Goal: Transaction & Acquisition: Purchase product/service

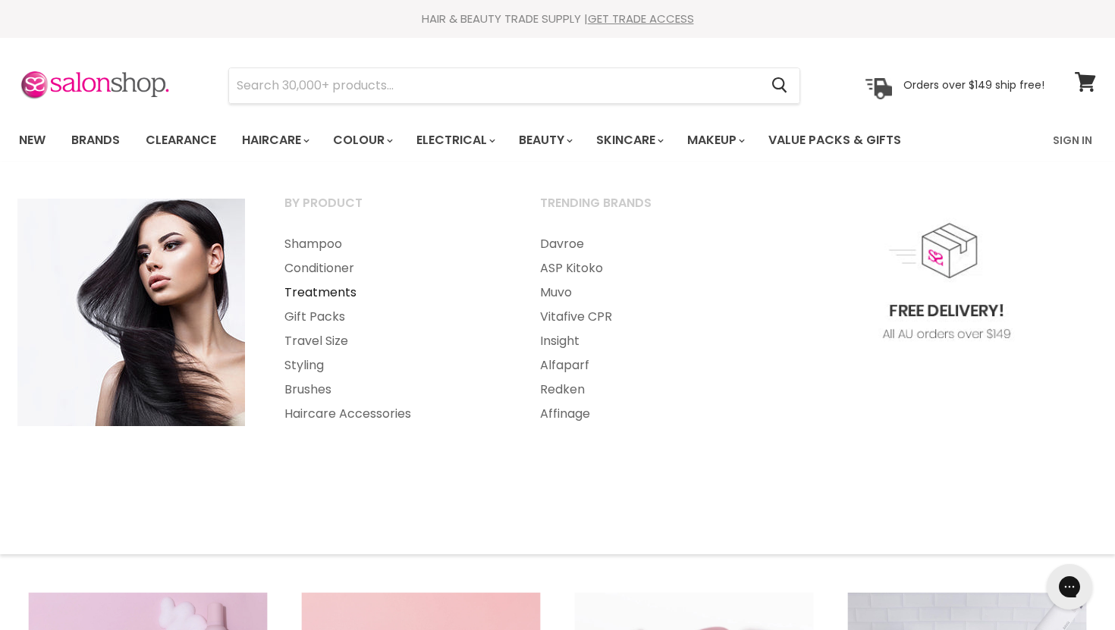
click at [328, 294] on link "Treatments" at bounding box center [392, 293] width 253 height 24
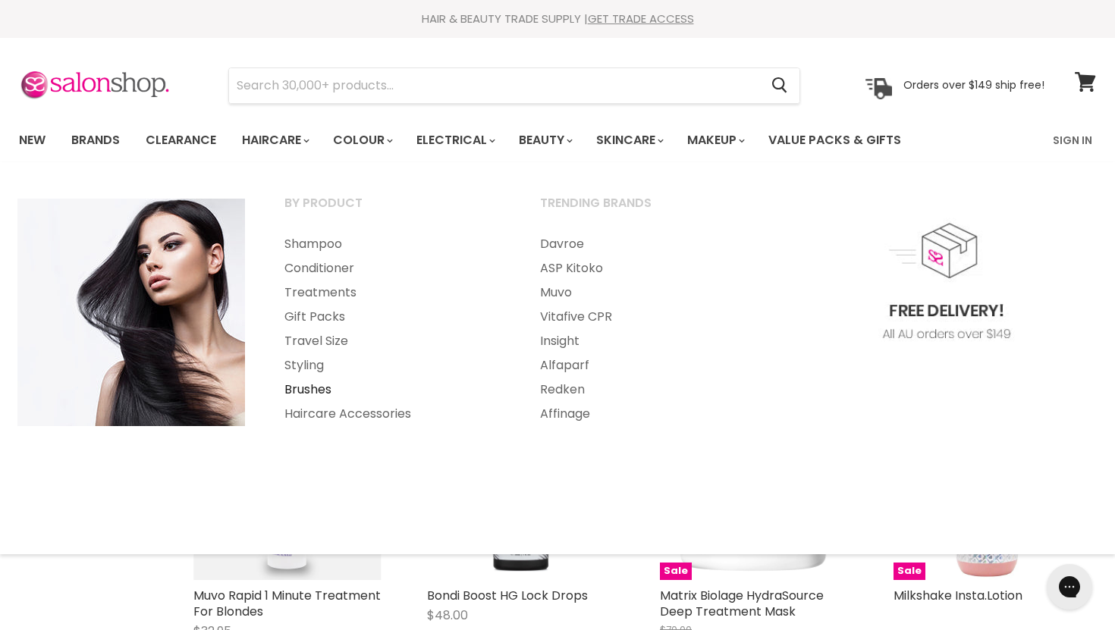
click at [298, 385] on link "Brushes" at bounding box center [392, 390] width 253 height 24
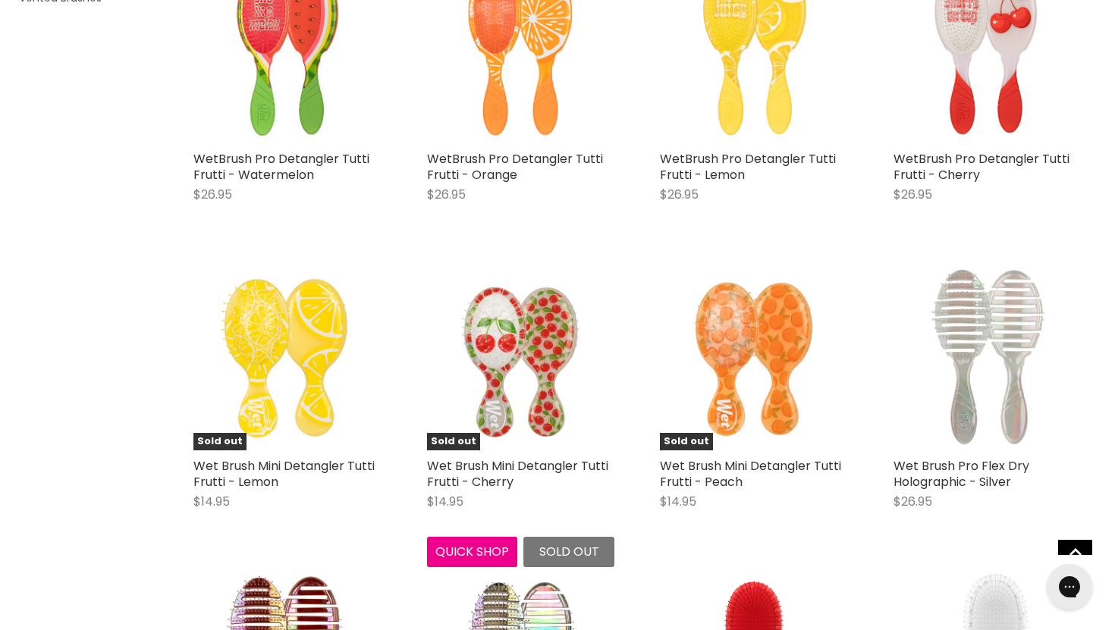
scroll to position [438, 0]
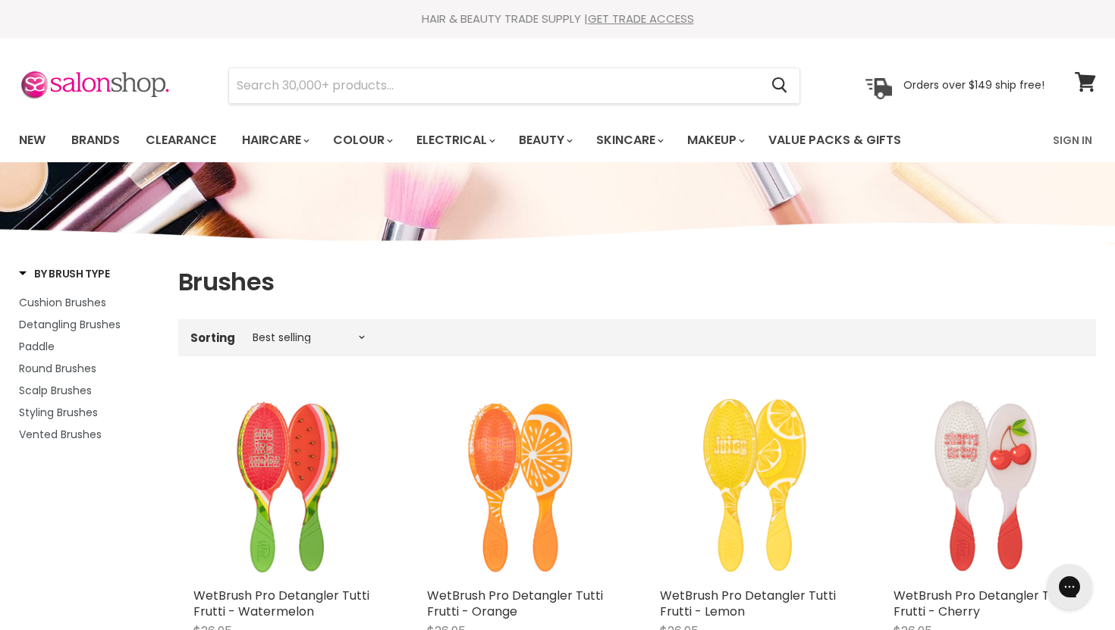
click at [993, 435] on img "Main content" at bounding box center [988, 487] width 188 height 188
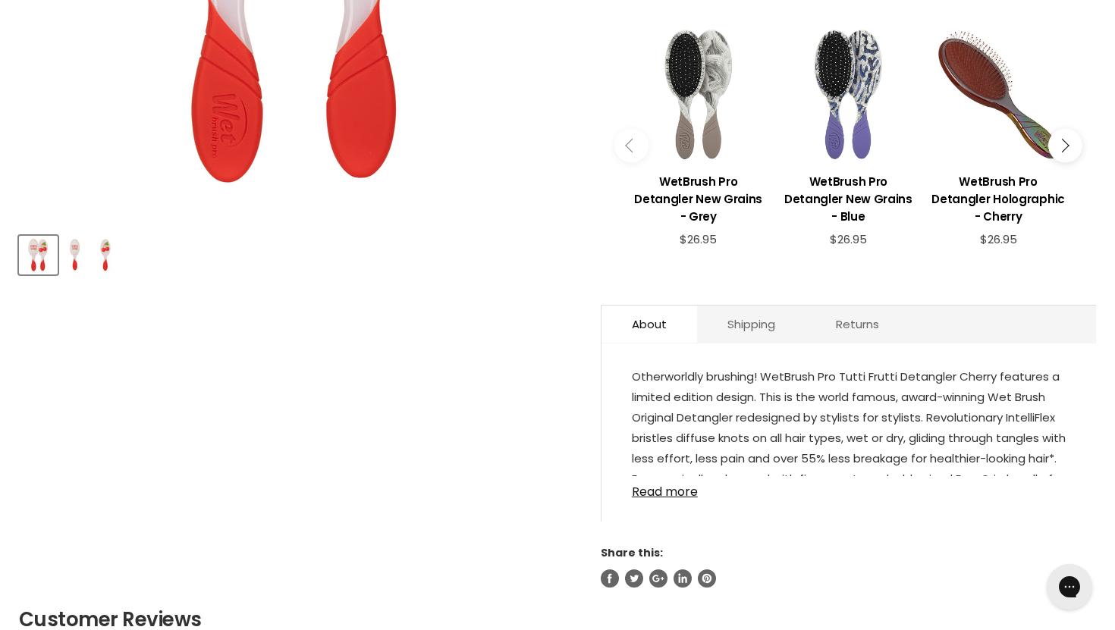
scroll to position [518, 0]
click at [677, 489] on link "Read more" at bounding box center [849, 487] width 434 height 23
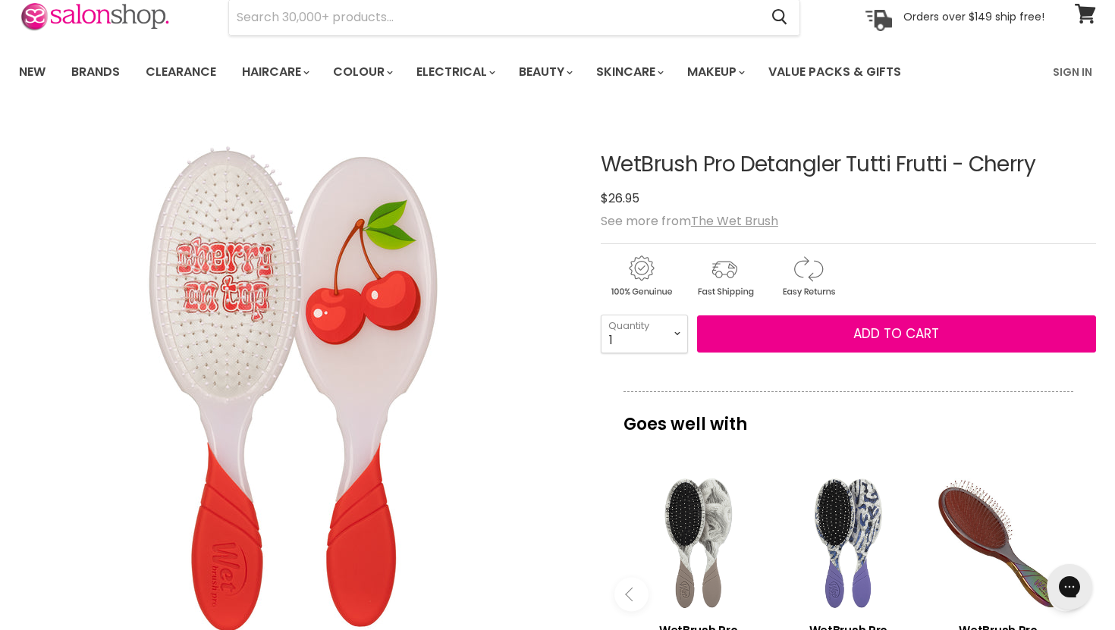
scroll to position [0, 0]
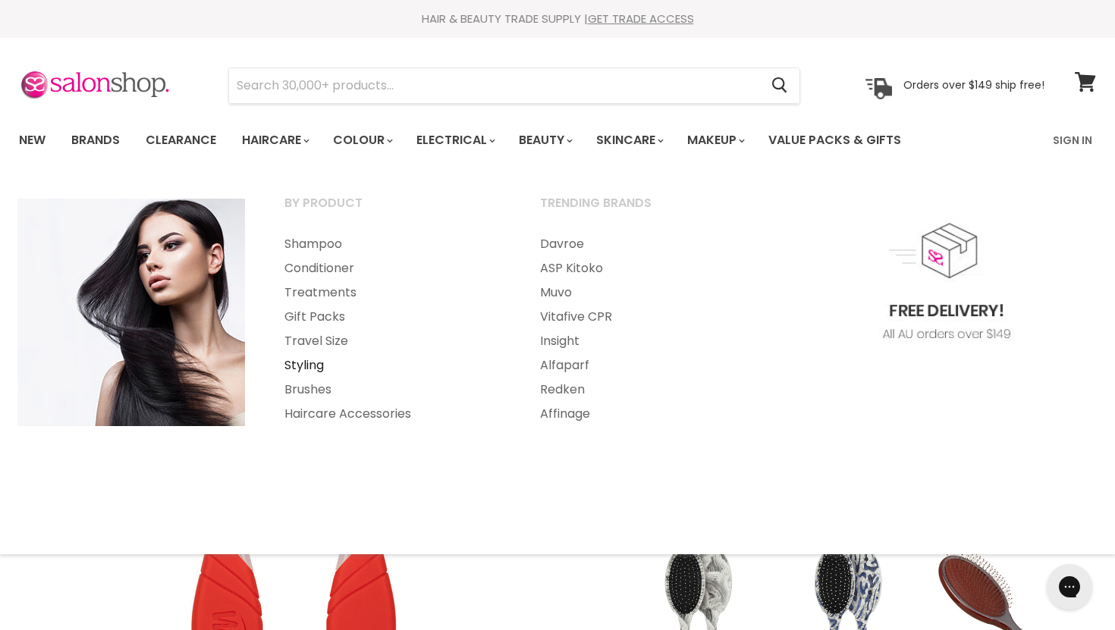
click at [316, 368] on link "Styling" at bounding box center [392, 365] width 253 height 24
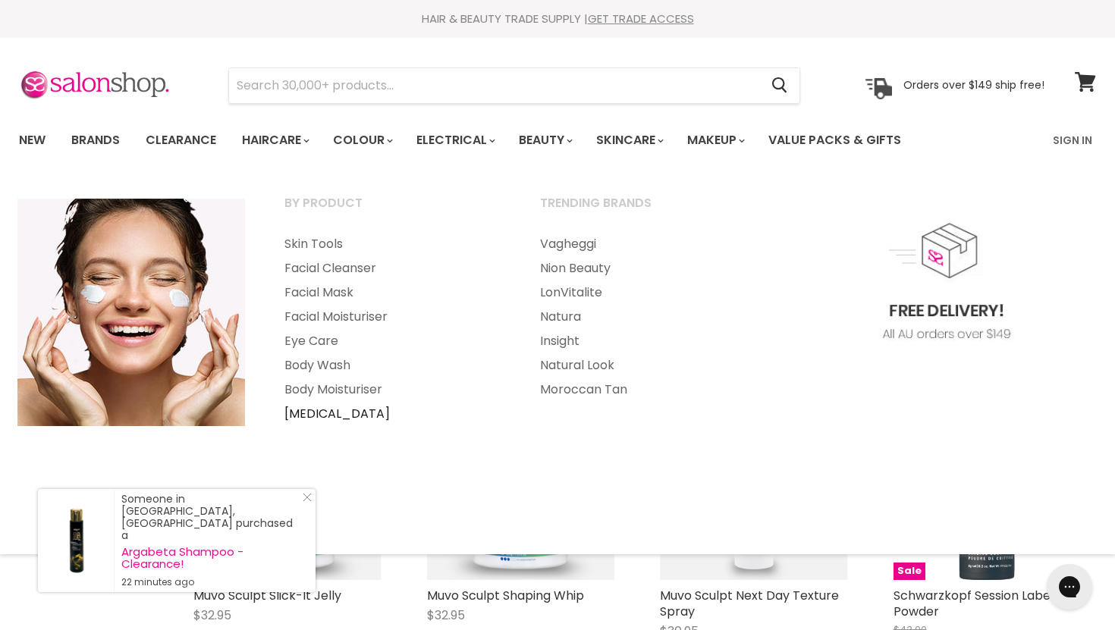
click at [363, 412] on link "[MEDICAL_DATA]" at bounding box center [392, 414] width 253 height 24
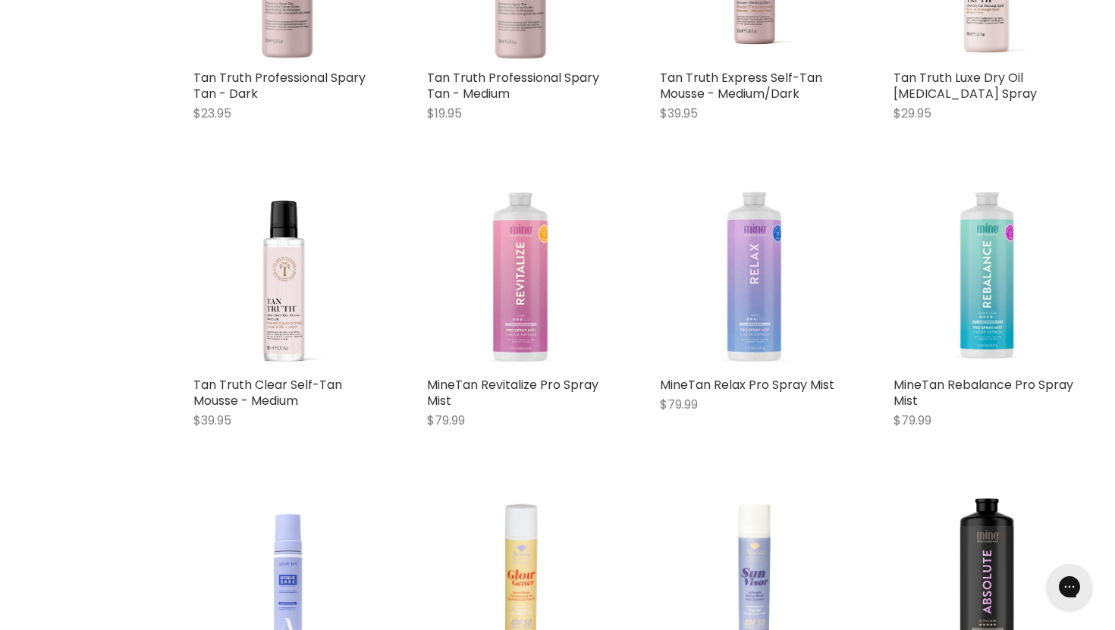
scroll to position [869, 0]
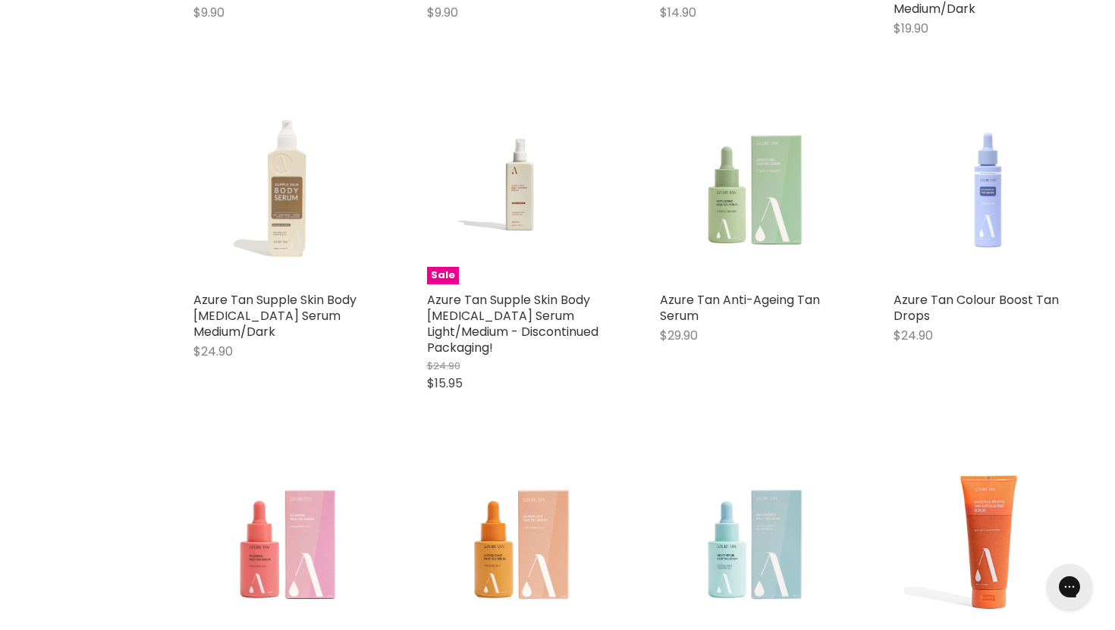
scroll to position [5397, 0]
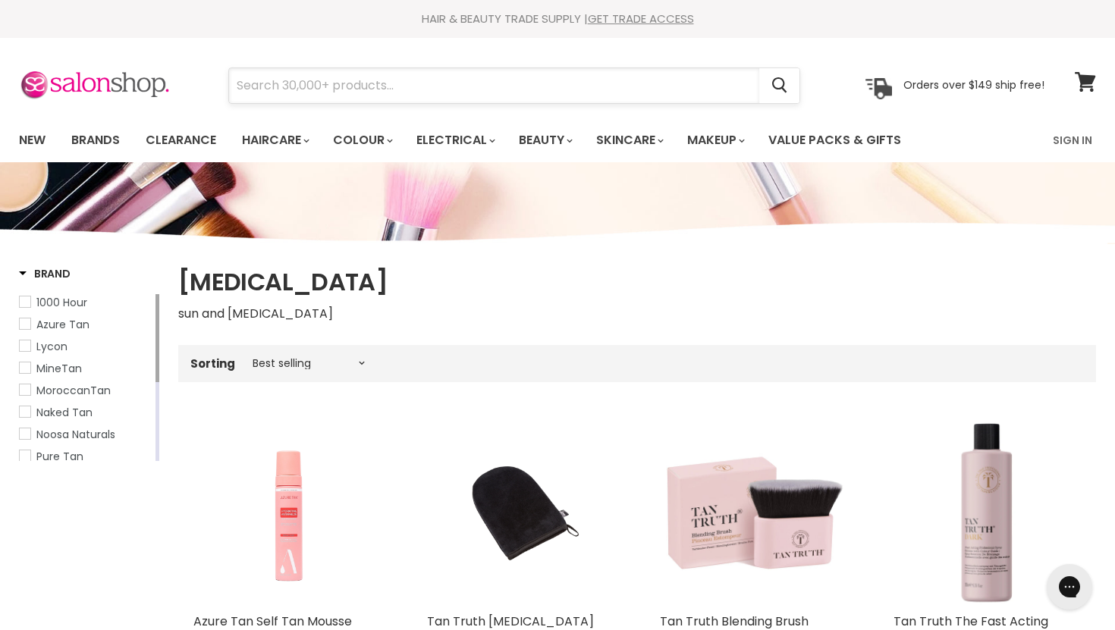
click at [335, 93] on input "Search" at bounding box center [494, 85] width 530 height 35
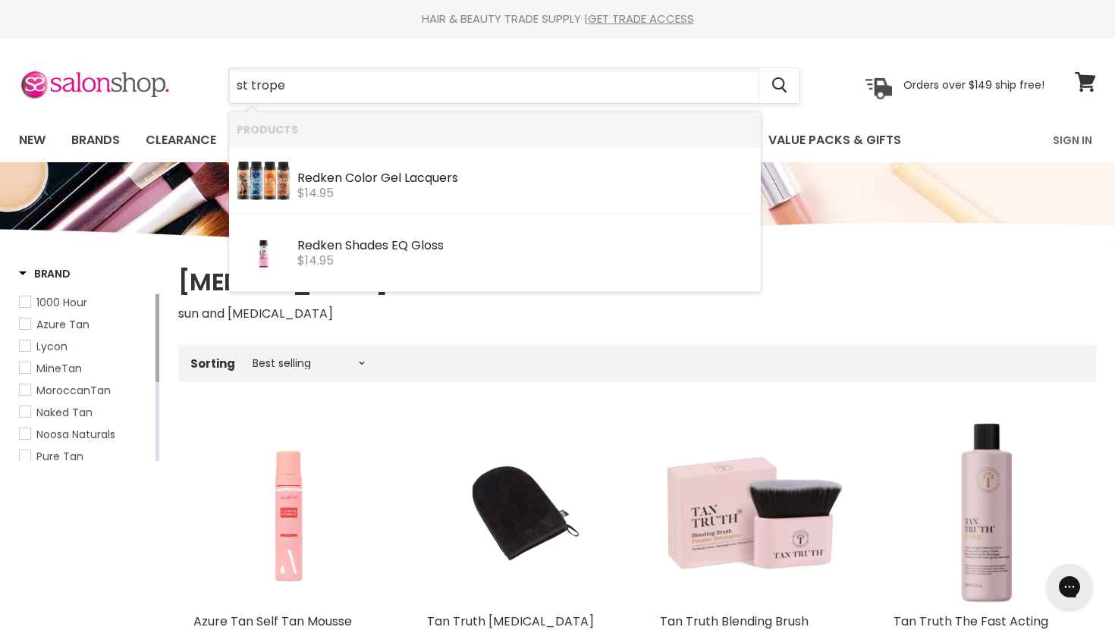
type input "st tropez"
